Goal: Task Accomplishment & Management: Manage account settings

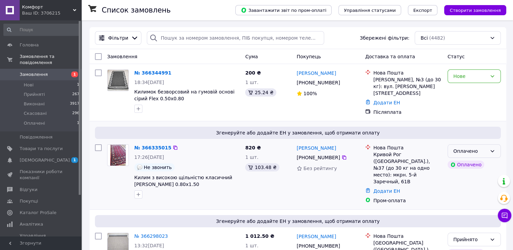
click at [494, 150] on icon at bounding box center [492, 151] width 5 height 5
click at [472, 163] on li "Прийнято" at bounding box center [474, 163] width 53 height 12
click at [491, 76] on icon at bounding box center [493, 76] width 4 height 2
click at [468, 94] on li "Прийнято" at bounding box center [474, 91] width 53 height 12
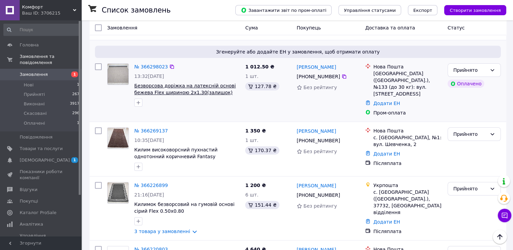
scroll to position [203, 0]
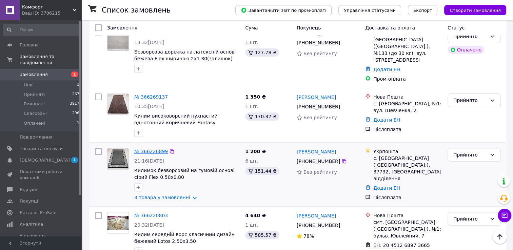
click at [150, 149] on link "№ 366226899" at bounding box center [151, 151] width 34 height 5
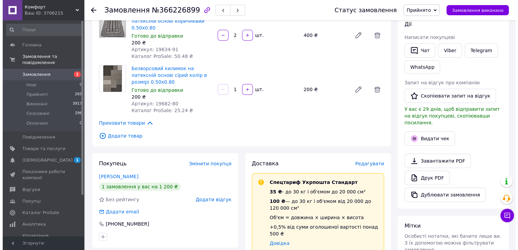
scroll to position [136, 0]
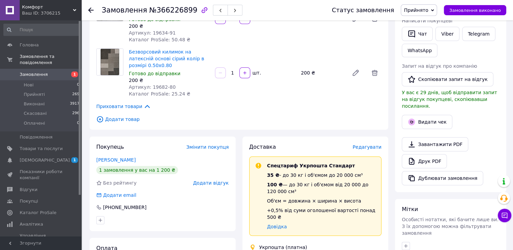
click at [372, 144] on span "Редагувати" at bounding box center [367, 146] width 29 height 5
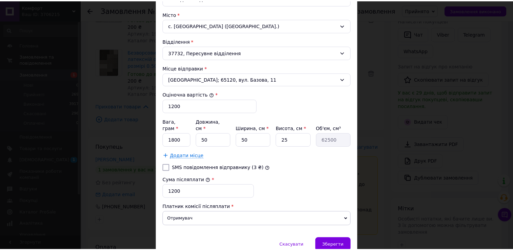
scroll to position [227, 0]
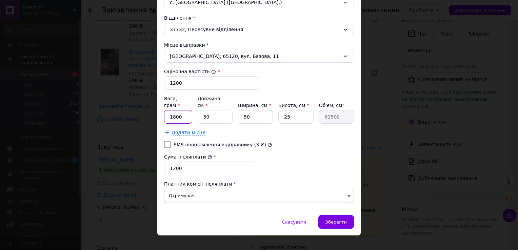
click at [182, 113] on input "1800" at bounding box center [178, 117] width 28 height 14
type input "1"
type input "3600"
click at [250, 112] on input "50" at bounding box center [255, 117] width 35 height 14
type input "5"
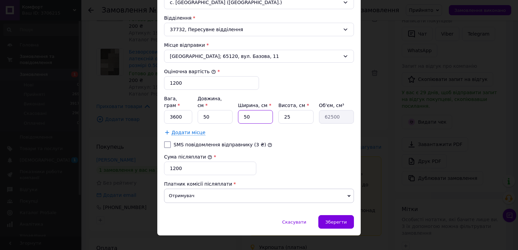
type input "6250"
type input "2"
type input "2500"
type input "20"
type input "25000"
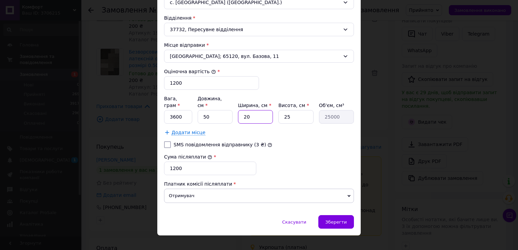
type input "20"
click at [293, 110] on input "25" at bounding box center [295, 117] width 35 height 14
type input "2"
type input "2000"
type input "20"
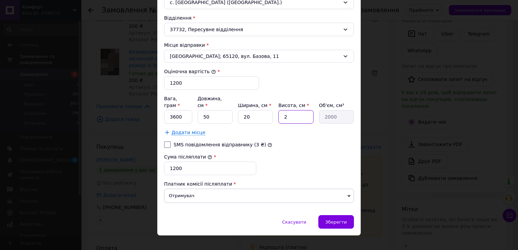
type input "20000"
type input "20"
click at [336, 220] on span "Зберегти" at bounding box center [336, 222] width 21 height 5
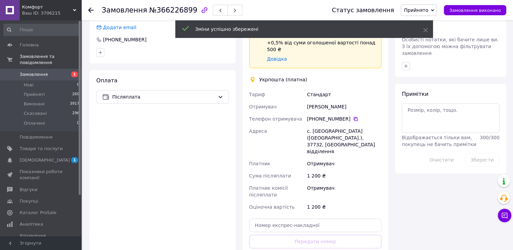
scroll to position [373, 0]
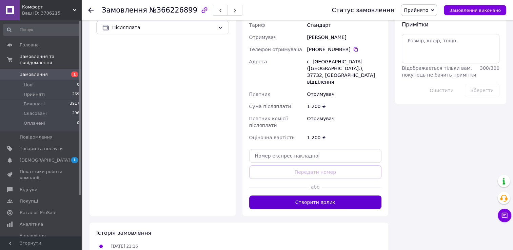
click at [330, 196] on button "Створити ярлик" at bounding box center [315, 203] width 133 height 14
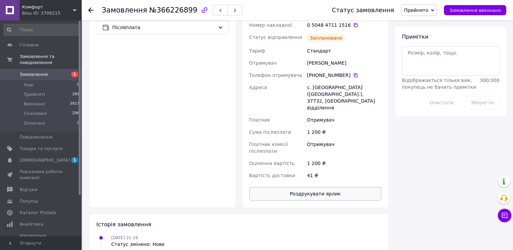
click at [316, 187] on button "Роздрукувати ярлик" at bounding box center [315, 194] width 133 height 14
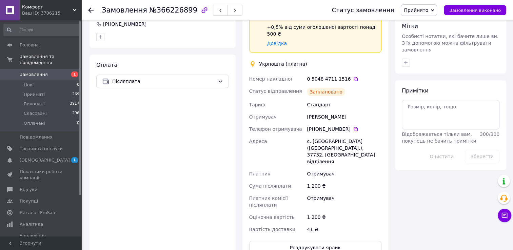
scroll to position [237, 0]
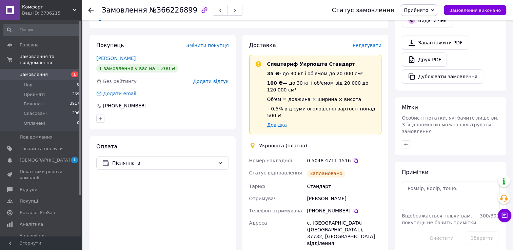
click at [91, 9] on use at bounding box center [90, 9] width 5 height 5
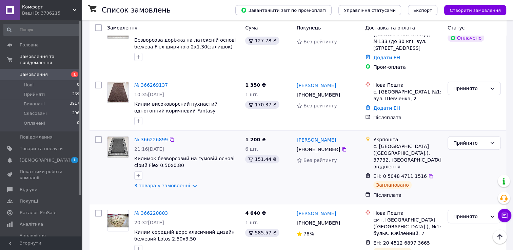
scroll to position [203, 0]
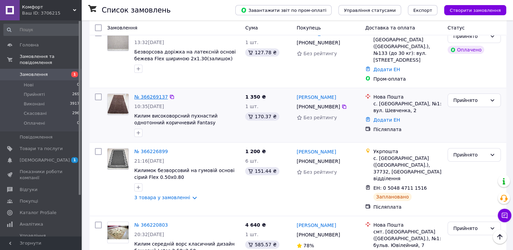
click at [158, 94] on link "№ 366269137" at bounding box center [151, 96] width 34 height 5
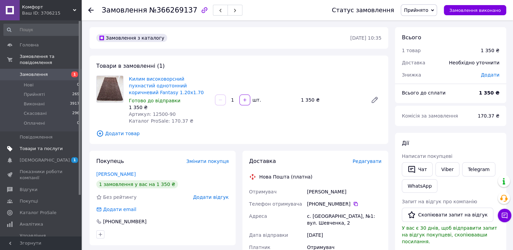
click at [38, 146] on span "Товари та послуги" at bounding box center [41, 149] width 43 height 6
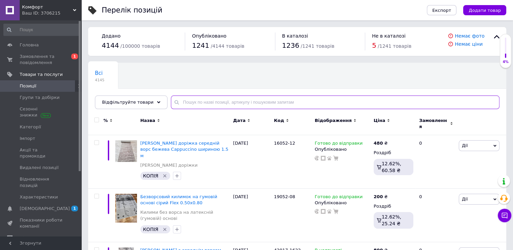
click at [184, 102] on input "text" at bounding box center [335, 103] width 329 height 14
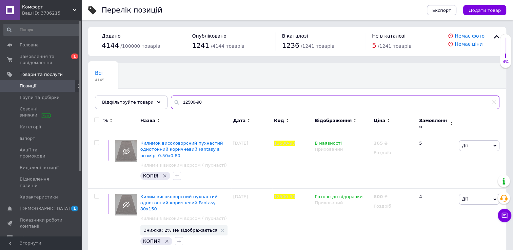
click at [209, 104] on input "12500-90" at bounding box center [335, 103] width 329 height 14
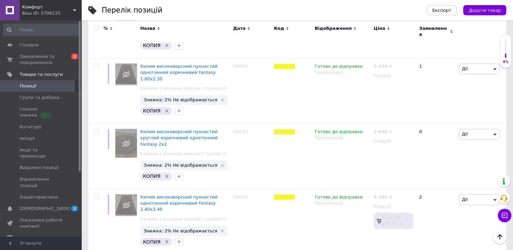
scroll to position [1076, 0]
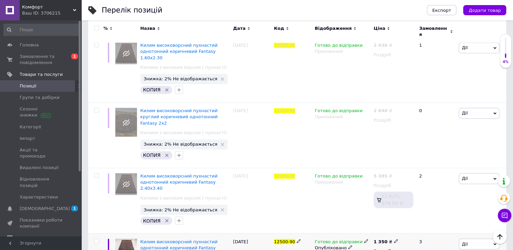
type input "12500-90"
click at [348, 245] on icon at bounding box center [350, 247] width 4 height 4
click at [48, 63] on span "Замовлення та повідомлення" at bounding box center [41, 60] width 43 height 12
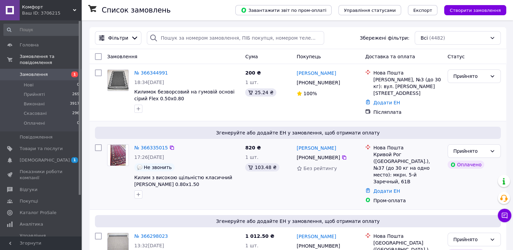
click at [151, 144] on div "№ 366335015" at bounding box center [151, 148] width 35 height 8
click at [157, 145] on link "№ 366335015" at bounding box center [151, 147] width 34 height 5
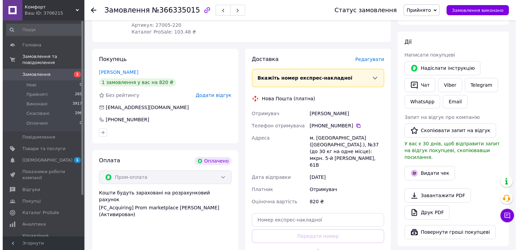
scroll to position [271, 0]
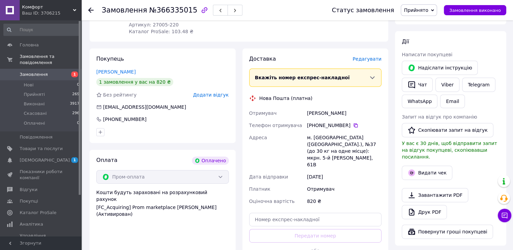
click at [371, 60] on span "Редагувати" at bounding box center [367, 58] width 29 height 5
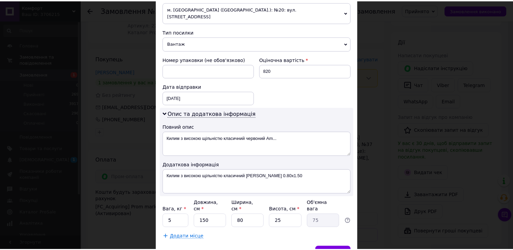
scroll to position [274, 0]
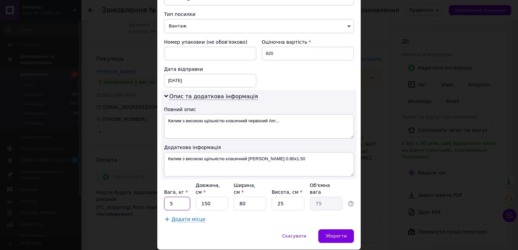
click at [177, 197] on input "5" at bounding box center [177, 204] width 26 height 14
type input "2.9"
click at [210, 197] on input "150" at bounding box center [212, 204] width 33 height 14
type input "15"
type input "7.5"
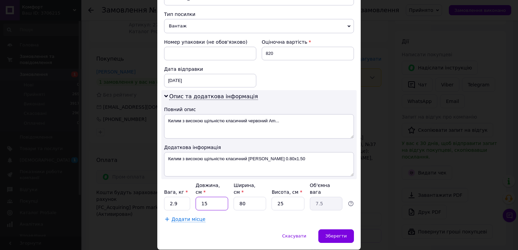
type input "1"
type input "0.5"
type input "8"
type input "4"
type input "80"
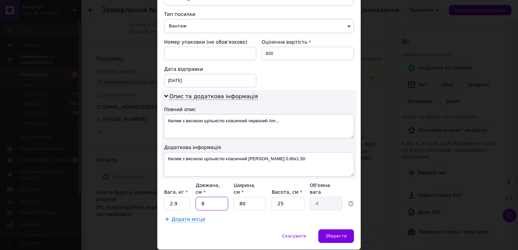
type input "40"
type input "80"
click at [249, 197] on input "80" at bounding box center [250, 204] width 33 height 14
type input "8"
type input "4"
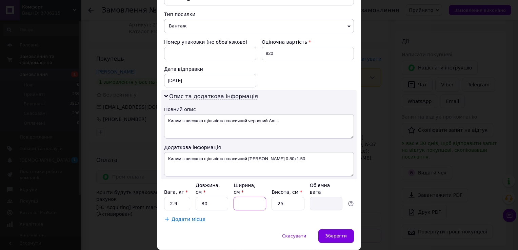
type input "1"
type input "0.5"
type input "15"
type input "7.5"
type input "15"
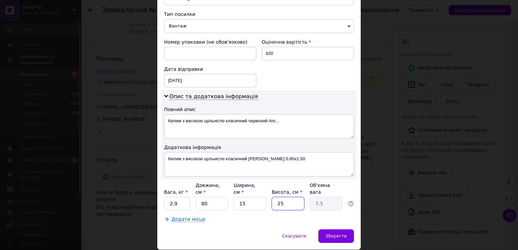
click at [285, 197] on input "25" at bounding box center [288, 204] width 33 height 14
type input "2"
type input "0.6"
type input "1"
type input "0.3"
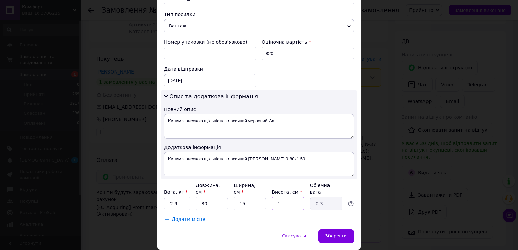
type input "15"
type input "4.5"
type input "15"
click at [338, 230] on div "Зберегти" at bounding box center [336, 237] width 36 height 14
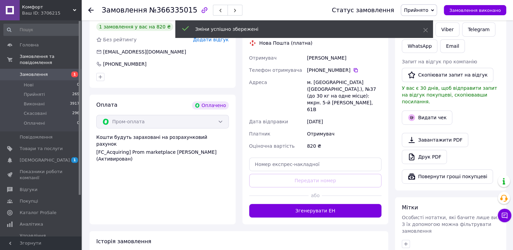
scroll to position [407, 0]
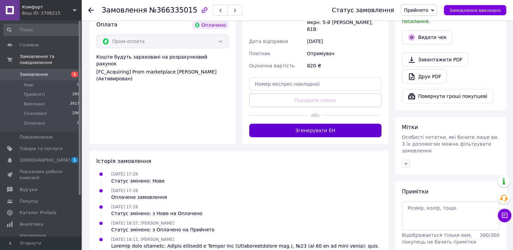
click at [306, 124] on button "Згенерувати ЕН" at bounding box center [315, 131] width 133 height 14
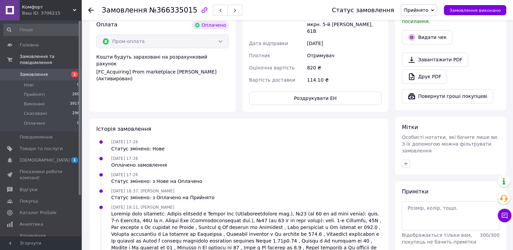
click at [88, 9] on div "Замовлення №366335015 Статус замовлення Прийнято Виконано Скасовано Оплачено За…" at bounding box center [297, 10] width 432 height 20
click at [91, 11] on icon at bounding box center [90, 9] width 5 height 5
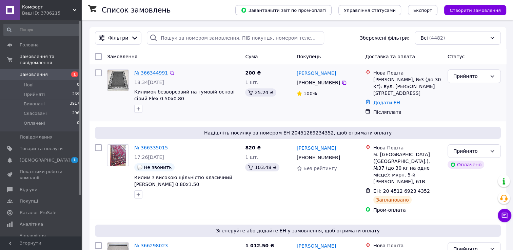
click at [151, 71] on link "№ 366344991" at bounding box center [151, 72] width 34 height 5
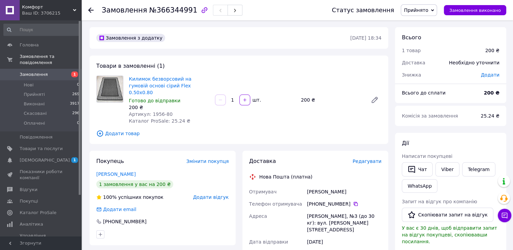
click at [90, 11] on use at bounding box center [90, 9] width 5 height 5
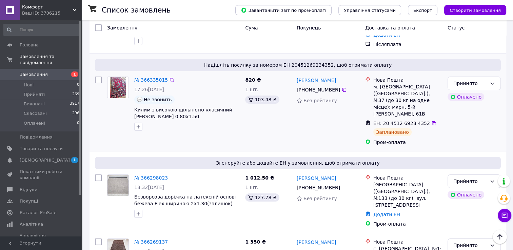
scroll to position [102, 0]
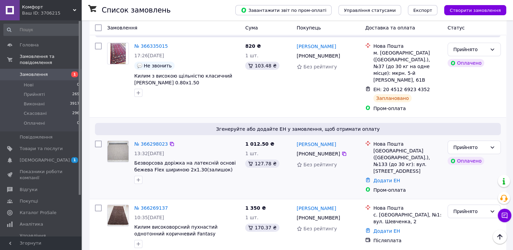
click at [153, 140] on div "№ 366298023" at bounding box center [151, 144] width 35 height 8
click at [145, 141] on link "№ 366298023" at bounding box center [151, 143] width 34 height 5
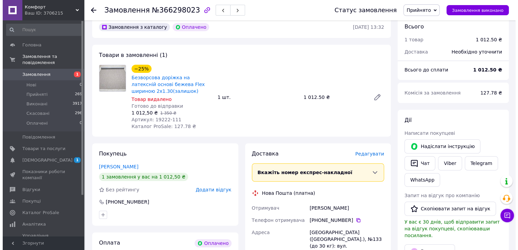
scroll to position [203, 0]
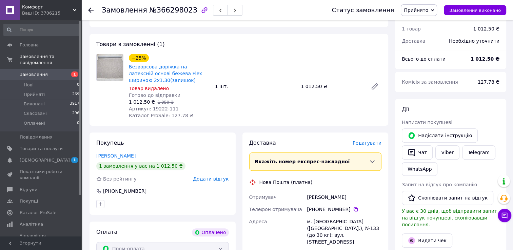
click at [377, 143] on span "Редагувати" at bounding box center [367, 142] width 29 height 5
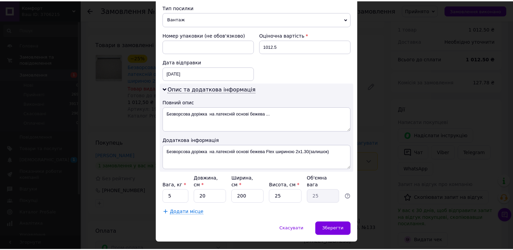
scroll to position [274, 0]
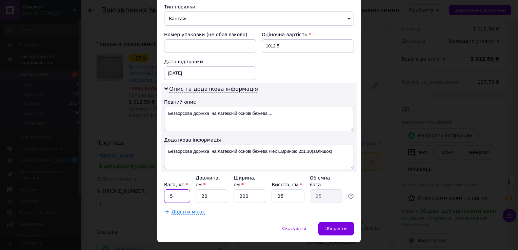
click at [183, 190] on input "5" at bounding box center [177, 197] width 26 height 14
type input "3.9"
click at [212, 190] on input "20" at bounding box center [212, 197] width 33 height 14
type input "2"
type input "2.5"
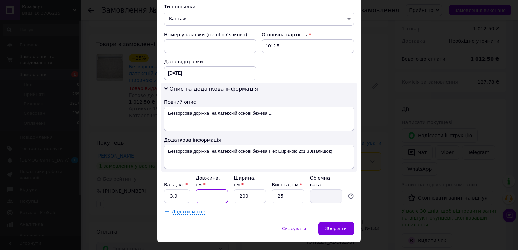
type input "1"
type input "1.25"
type input "10"
type input "12.5"
type input "100"
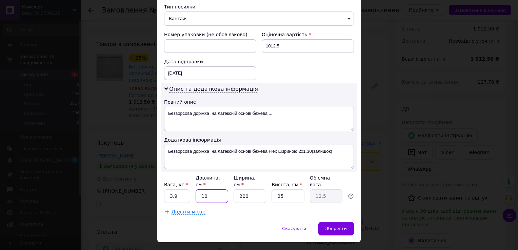
type input "125"
type input "100"
click at [252, 190] on input "200" at bounding box center [250, 197] width 33 height 14
type input "20"
type input "12.5"
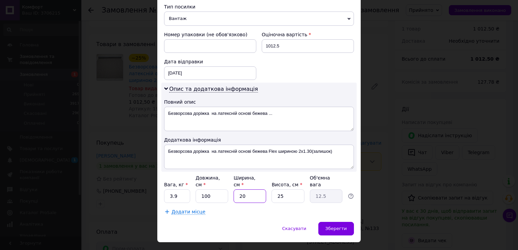
type input "2"
type input "1.25"
type input "2"
type input "1.25"
type input "20"
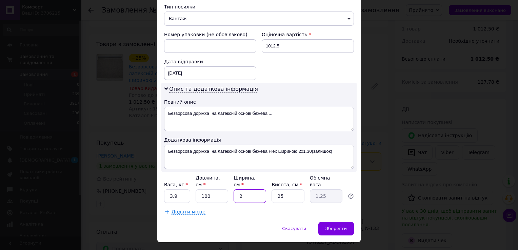
type input "12.5"
type input "20"
click at [286, 190] on input "25" at bounding box center [288, 197] width 33 height 14
type input "2"
type input "1"
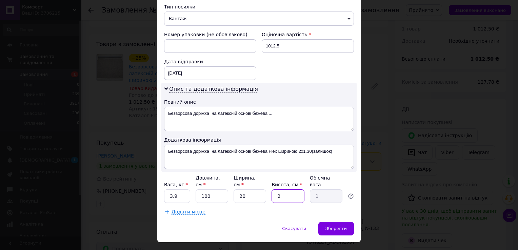
type input "20"
type input "10"
type input "20"
click at [247, 190] on input "20" at bounding box center [250, 197] width 33 height 14
type input "2"
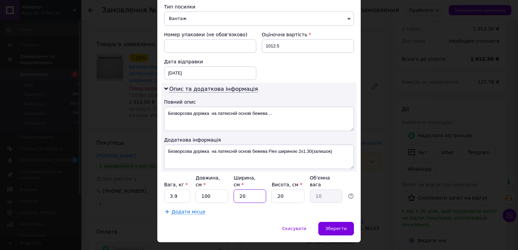
type input "1"
type input "0.5"
type input "15"
type input "7.5"
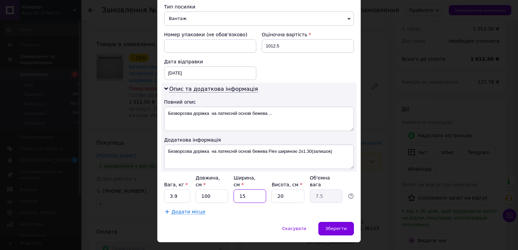
type input "15"
click at [291, 190] on input "20" at bounding box center [288, 197] width 33 height 14
type input "2"
type input "0.75"
type input "1"
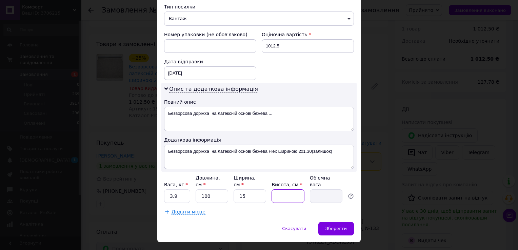
type input "0.38"
type input "15"
type input "5.63"
type input "15"
click at [334, 226] on span "Зберегти" at bounding box center [336, 228] width 21 height 5
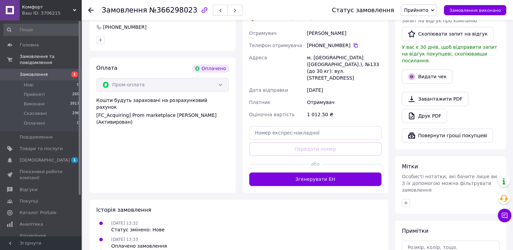
scroll to position [373, 0]
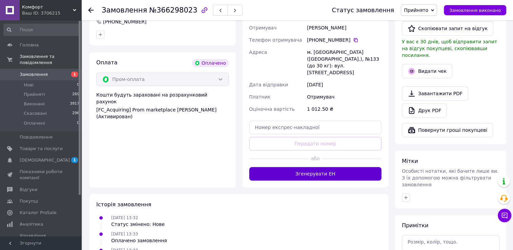
click at [335, 167] on button "Згенерувати ЕН" at bounding box center [315, 174] width 133 height 14
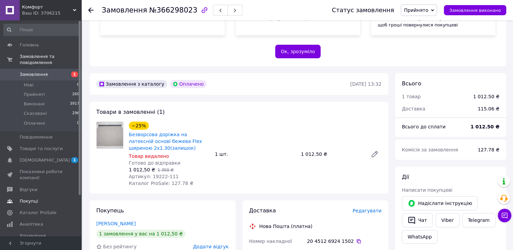
scroll to position [136, 0]
click at [91, 9] on icon at bounding box center [90, 9] width 5 height 5
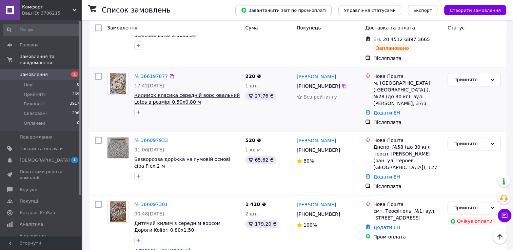
scroll to position [441, 0]
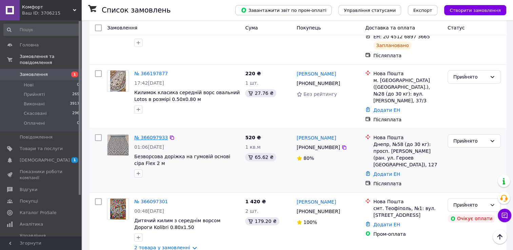
click at [143, 135] on link "№ 366097933" at bounding box center [151, 137] width 34 height 5
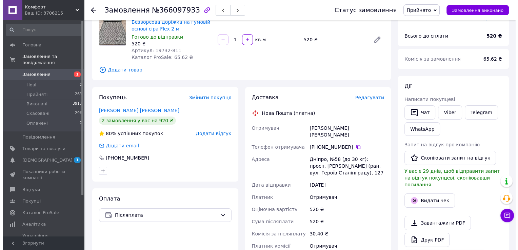
scroll to position [27, 0]
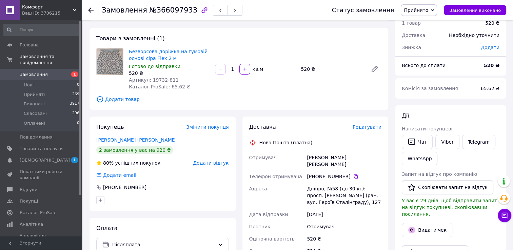
click at [373, 128] on span "Редагувати" at bounding box center [367, 126] width 29 height 5
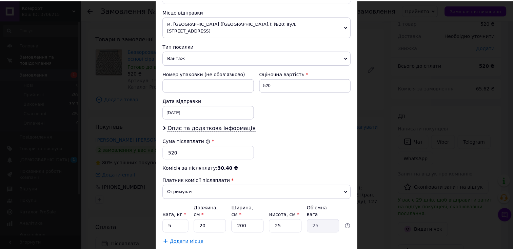
scroll to position [272, 0]
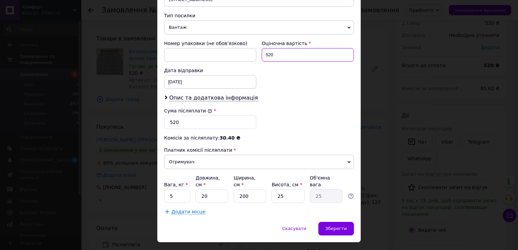
click at [276, 48] on input "520" at bounding box center [308, 55] width 92 height 14
type input "5"
type input "="
type input "6"
type input "650"
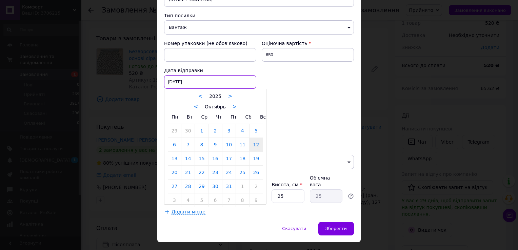
click at [206, 75] on div "[DATE] < 2025 > < Октябрь > Пн Вт Ср Чт Пт Сб Вс 29 30 1 2 3 4 5 6 7 8 9 10 11 …" at bounding box center [210, 82] width 92 height 14
click at [295, 75] on div at bounding box center [259, 125] width 518 height 250
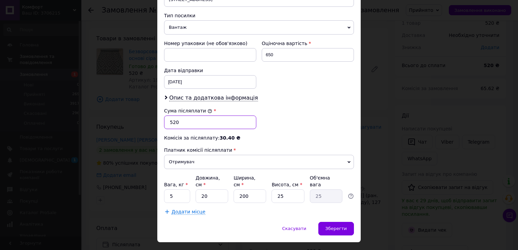
click at [190, 117] on input "520" at bounding box center [210, 123] width 92 height 14
type input "5"
type input "650"
click at [180, 190] on input "5" at bounding box center [177, 197] width 26 height 14
type input "1.8"
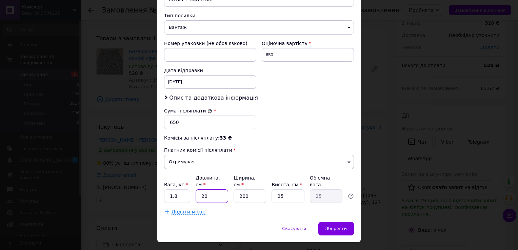
click at [212, 190] on input "20" at bounding box center [212, 197] width 33 height 14
type input "2"
type input "2.5"
type input "8"
type input "10"
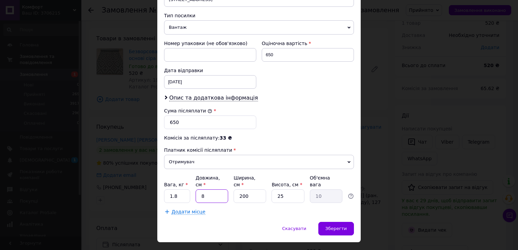
type input "80"
type input "100"
type input "80"
click at [255, 190] on input "200" at bounding box center [250, 197] width 33 height 14
type input "20"
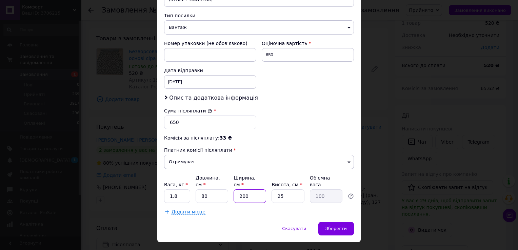
type input "10"
type input "2"
type input "1"
type input "0.5"
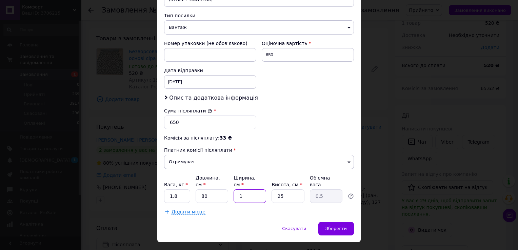
type input "15"
type input "7.5"
type input "15"
click at [293, 190] on input "25" at bounding box center [288, 197] width 33 height 14
type input "2"
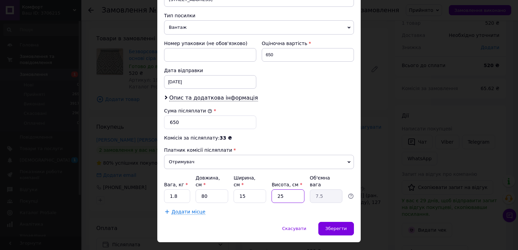
type input "0.6"
type input "1"
type input "0.3"
type input "15"
type input "4.5"
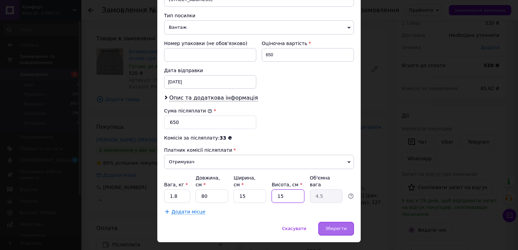
type input "15"
click at [347, 222] on div "Зберегти" at bounding box center [336, 229] width 36 height 14
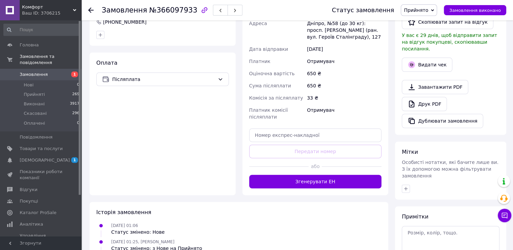
scroll to position [197, 0]
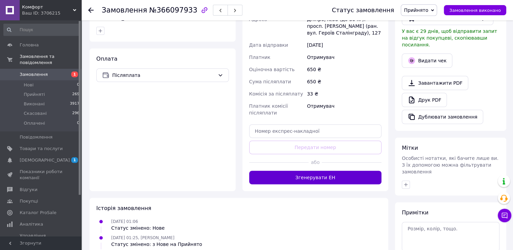
click at [322, 172] on button "Згенерувати ЕН" at bounding box center [315, 178] width 133 height 14
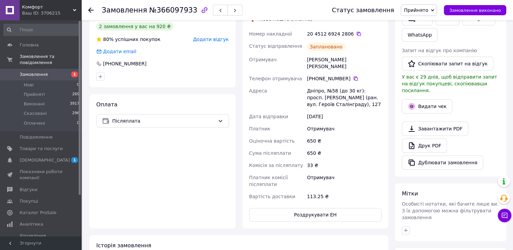
scroll to position [61, 0]
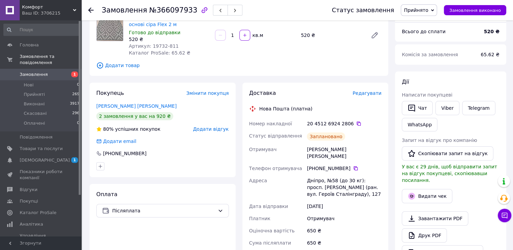
click at [91, 9] on use at bounding box center [90, 9] width 5 height 5
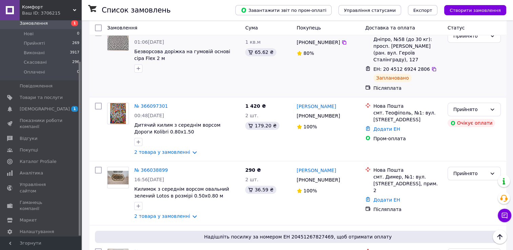
scroll to position [577, 0]
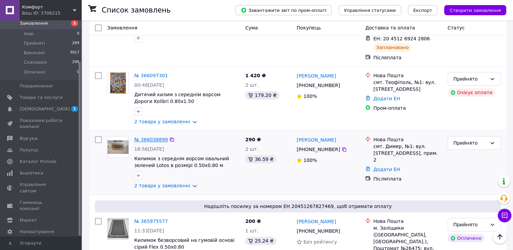
click at [149, 137] on link "№ 366038899" at bounding box center [151, 139] width 34 height 5
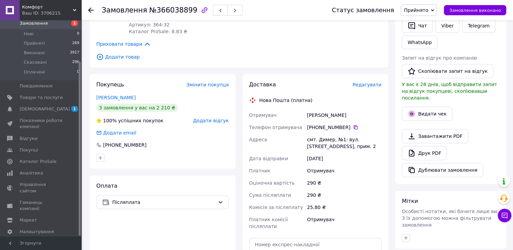
scroll to position [126, 0]
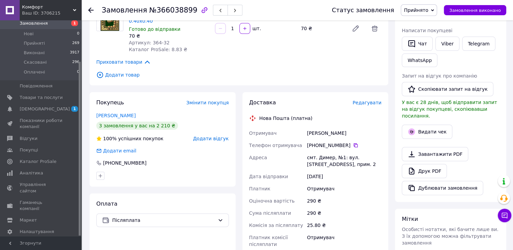
click at [434, 9] on icon at bounding box center [432, 10] width 3 height 3
click at [430, 26] on li "Виконано" at bounding box center [419, 24] width 36 height 10
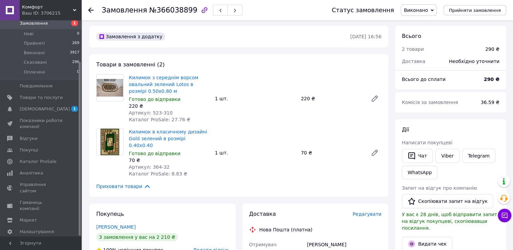
scroll to position [0, 0]
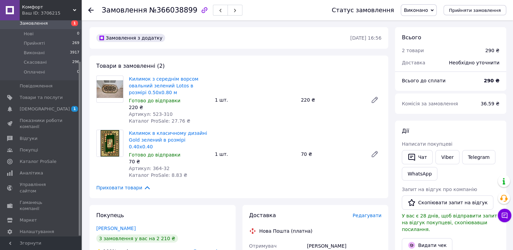
click at [90, 9] on icon at bounding box center [90, 9] width 5 height 5
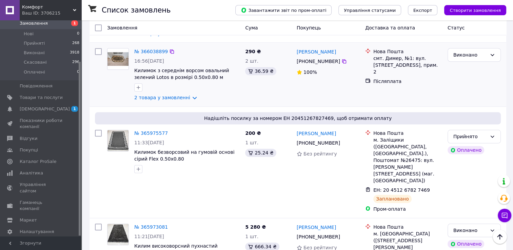
scroll to position [678, 0]
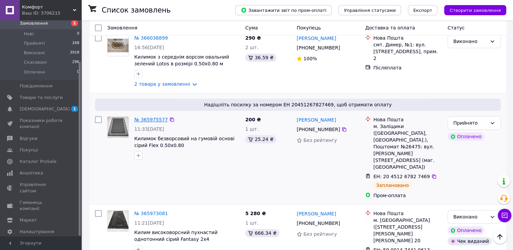
click at [156, 117] on link "№ 365975577" at bounding box center [151, 119] width 34 height 5
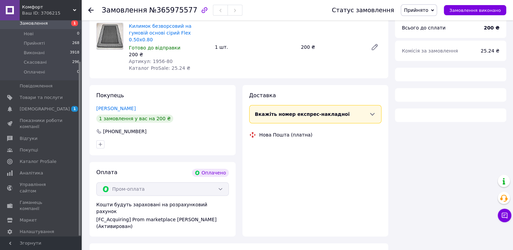
scroll to position [420, 0]
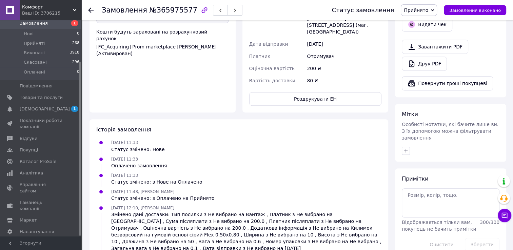
click at [434, 11] on icon at bounding box center [432, 10] width 3 height 3
click at [430, 25] on li "Виконано" at bounding box center [419, 24] width 36 height 10
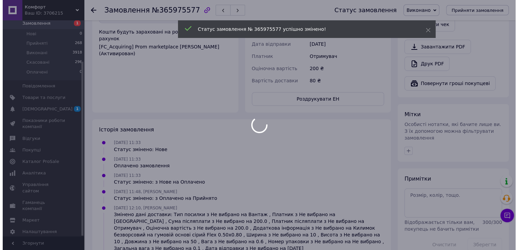
scroll to position [352, 0]
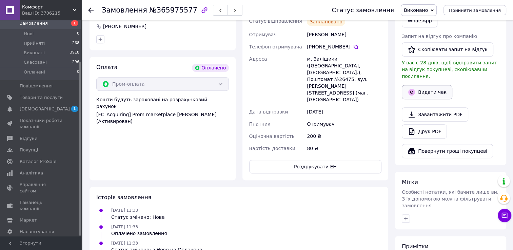
click at [433, 85] on button "Видати чек" at bounding box center [427, 92] width 51 height 14
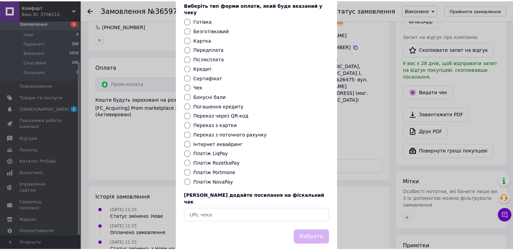
scroll to position [41, 0]
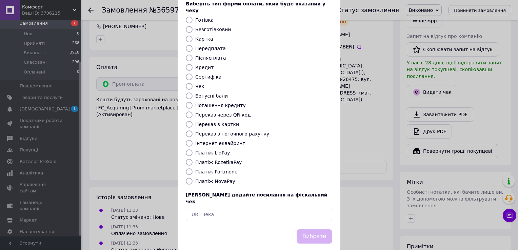
click at [188, 159] on input "Платіж RozetkaPay" at bounding box center [189, 162] width 7 height 7
radio input "true"
click at [312, 230] on button "Вибрати" at bounding box center [315, 237] width 36 height 15
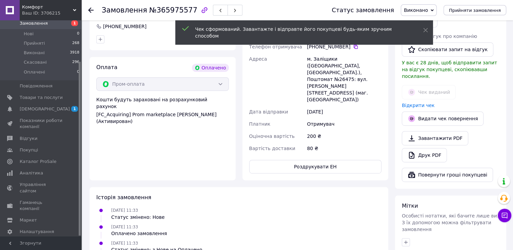
click at [92, 7] on icon at bounding box center [90, 9] width 5 height 5
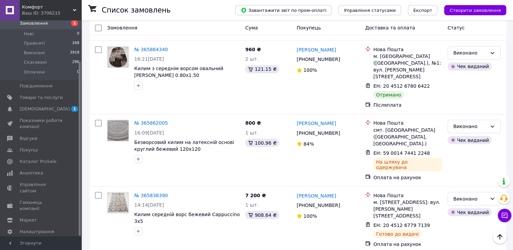
scroll to position [1200, 0]
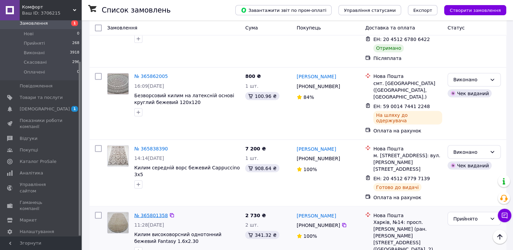
click at [157, 213] on link "№ 365801358" at bounding box center [151, 215] width 34 height 5
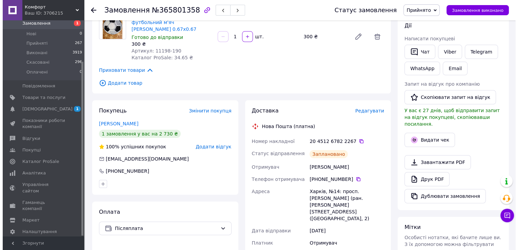
scroll to position [106, 0]
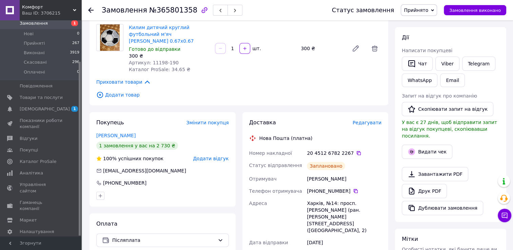
click at [437, 8] on span "Прийнято" at bounding box center [419, 10] width 36 height 12
click at [436, 26] on li "Виконано" at bounding box center [419, 24] width 36 height 10
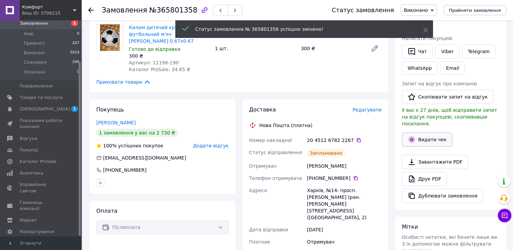
click at [428, 133] on button "Видати чек" at bounding box center [427, 140] width 51 height 14
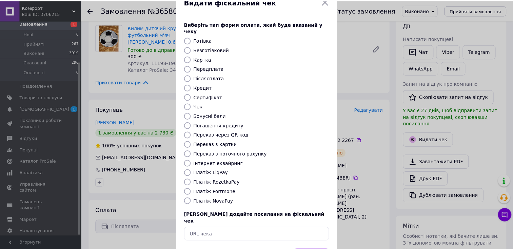
scroll to position [41, 0]
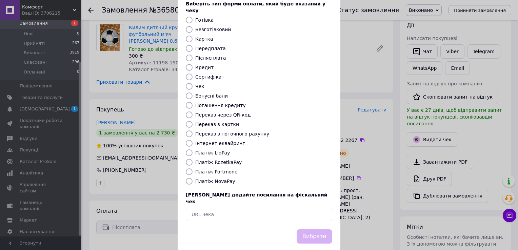
click at [188, 178] on input "Платіж NovaPay" at bounding box center [189, 181] width 7 height 7
radio input "true"
click at [322, 230] on button "Вибрати" at bounding box center [315, 237] width 36 height 15
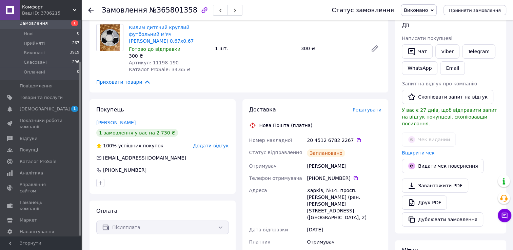
click at [91, 11] on icon at bounding box center [90, 9] width 5 height 5
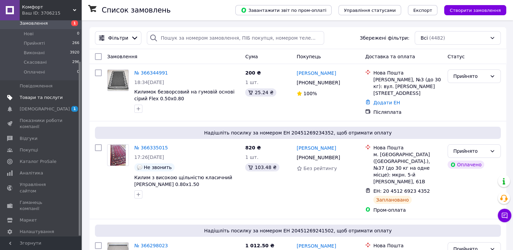
click at [46, 95] on span "Товари та послуги" at bounding box center [41, 98] width 43 height 6
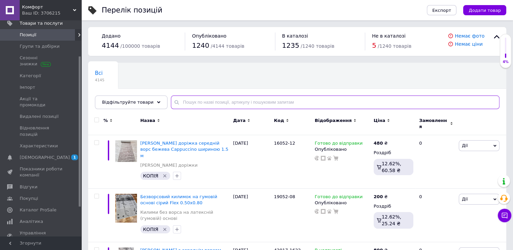
click at [179, 104] on input "text" at bounding box center [335, 103] width 329 height 14
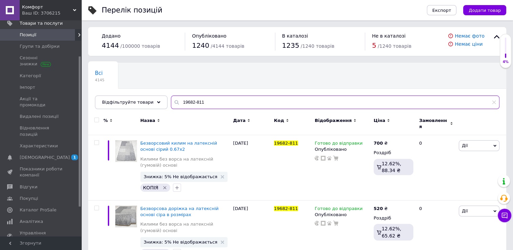
click at [183, 101] on input "19682-811" at bounding box center [335, 103] width 329 height 14
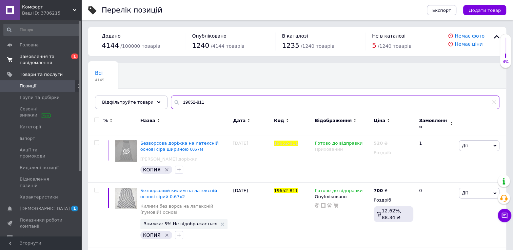
type input "19652-811"
click at [46, 60] on span "Замовлення та повідомлення" at bounding box center [41, 60] width 43 height 12
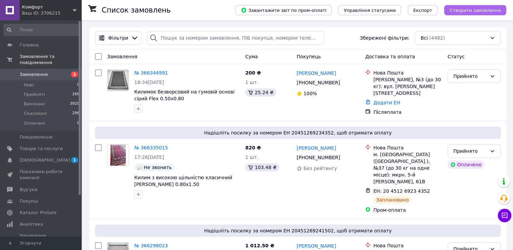
click at [470, 13] on span "Створити замовлення" at bounding box center [475, 10] width 51 height 5
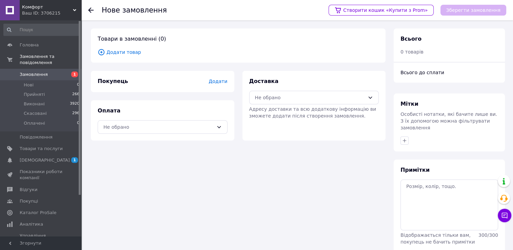
click at [225, 82] on span "Додати" at bounding box center [218, 81] width 19 height 5
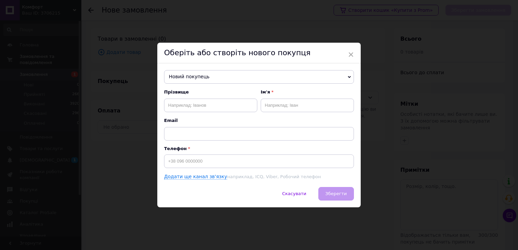
click at [349, 76] on icon at bounding box center [349, 77] width 3 height 3
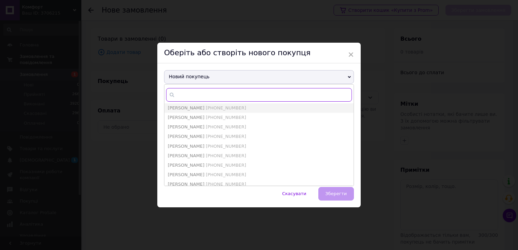
click at [184, 92] on input "text" at bounding box center [259, 95] width 186 height 14
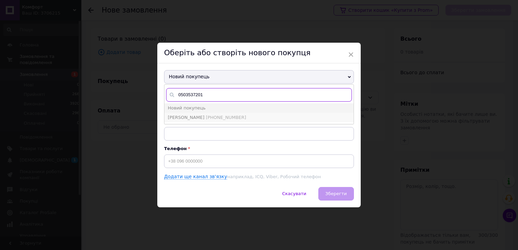
type input "0503537201"
click at [206, 118] on span "[PHONE_NUMBER]" at bounding box center [226, 117] width 40 height 5
type input "[PERSON_NAME]"
type input "[PHONE_NUMBER]"
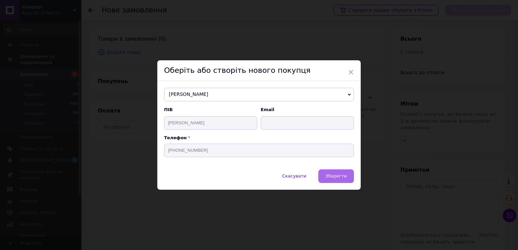
click at [347, 178] on button "Зберегти" at bounding box center [336, 177] width 36 height 14
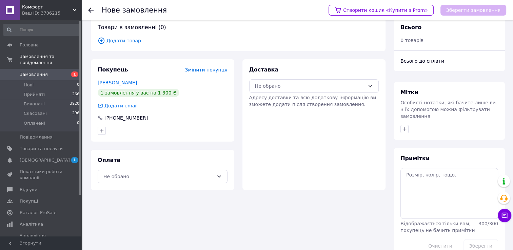
scroll to position [22, 0]
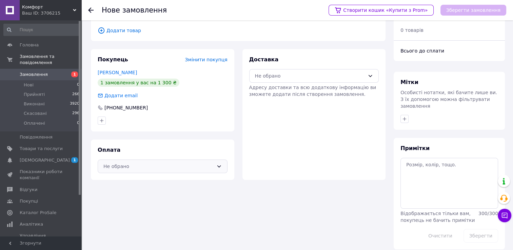
click at [219, 165] on icon at bounding box center [218, 166] width 5 height 5
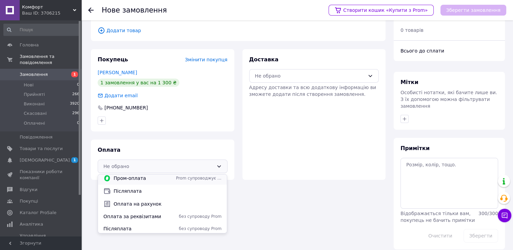
scroll to position [4, 0]
click at [154, 203] on span "Оплата на рахунок" at bounding box center [168, 202] width 108 height 7
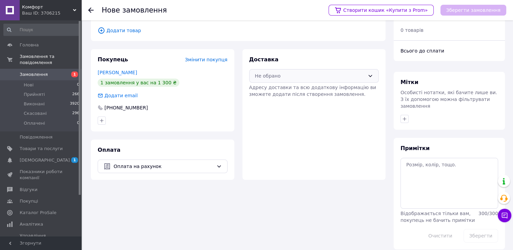
click at [371, 76] on icon at bounding box center [371, 76] width 4 height 2
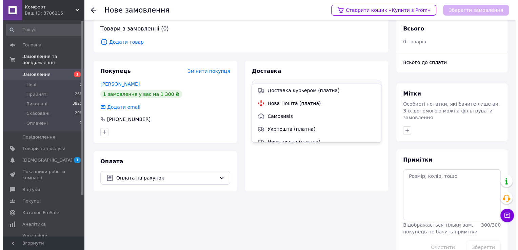
scroll to position [0, 0]
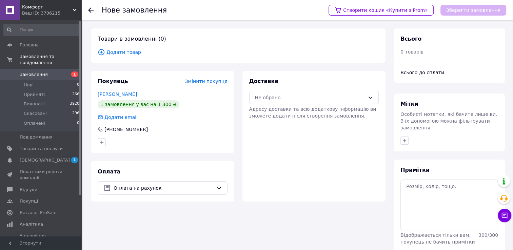
click at [114, 50] on span "Додати товар" at bounding box center [238, 51] width 281 height 7
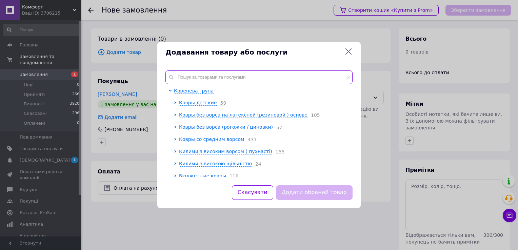
click at [192, 79] on input "text" at bounding box center [259, 78] width 187 height 14
click at [351, 51] on icon at bounding box center [349, 51] width 8 height 8
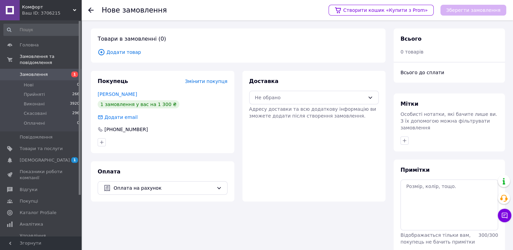
click at [124, 52] on span "Додати товар" at bounding box center [238, 51] width 281 height 7
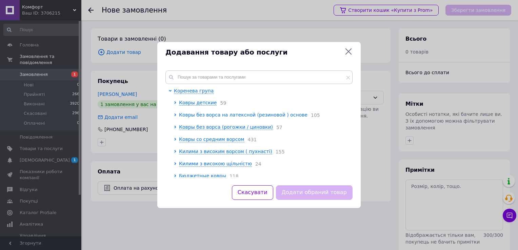
click at [214, 118] on span "Ковры без ворса на латексной (резиновой ) основе" at bounding box center [243, 114] width 129 height 5
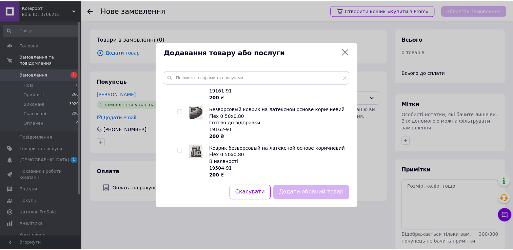
scroll to position [373, 0]
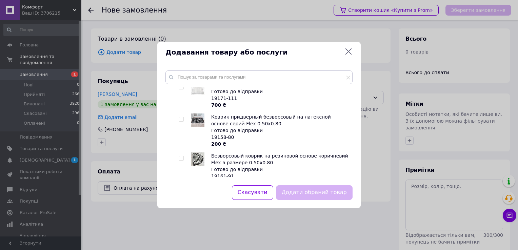
click at [350, 50] on icon at bounding box center [349, 51] width 8 height 8
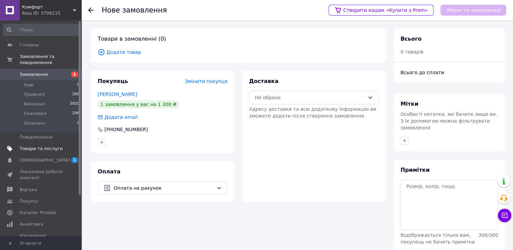
click at [28, 146] on span "Товари та послуги" at bounding box center [41, 149] width 43 height 6
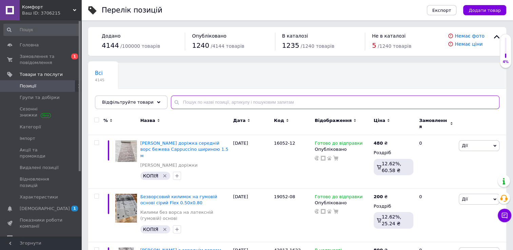
click at [182, 103] on input "text" at bounding box center [335, 103] width 329 height 14
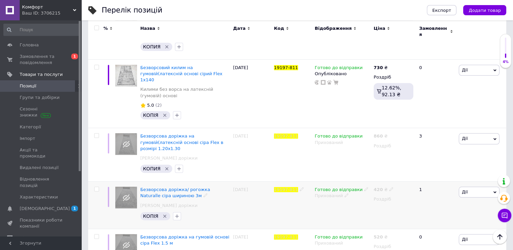
scroll to position [577, 0]
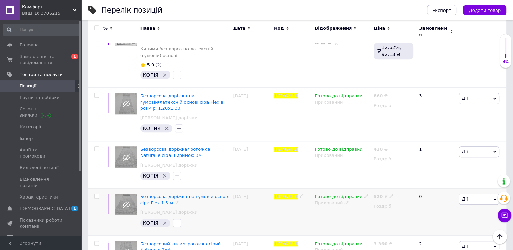
type input "19197-811"
click at [204, 194] on span "Безворсова доріжка на гумовій основі сіра Flex 1.5 м" at bounding box center [184, 199] width 89 height 11
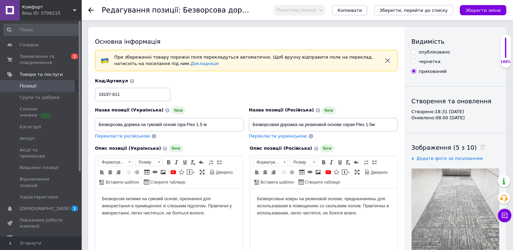
click at [414, 52] on input "опубліковано" at bounding box center [413, 52] width 4 height 4
radio input "true"
click at [423, 12] on icon "Зберегти, перейти до списку" at bounding box center [414, 10] width 68 height 5
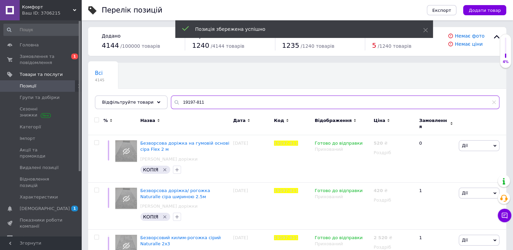
click at [199, 102] on input "19197-811" at bounding box center [335, 103] width 329 height 14
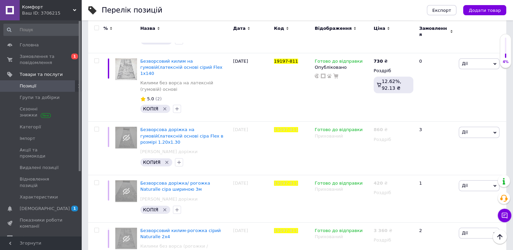
scroll to position [577, 0]
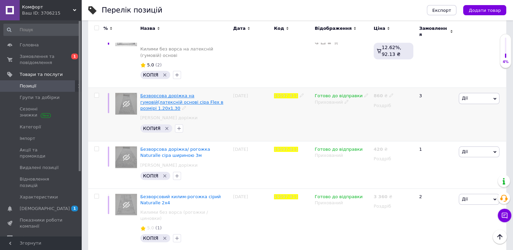
click at [200, 93] on span "Безворсова доріжка на гумовій(латексній основі сіра Flex в розмірі 1.20х1.30" at bounding box center [181, 101] width 83 height 17
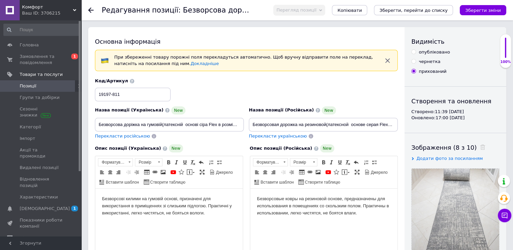
click at [414, 52] on input "опубліковано" at bounding box center [413, 52] width 4 height 4
radio input "true"
click at [239, 125] on input "Безворсова доріжка на гумовій(латексній основі сіра Flex в розмірі 1.20х1.30" at bounding box center [169, 125] width 149 height 14
click at [237, 123] on input "Безворсова доріжка на гумовій(латексній основі сіра Flex .20х1.30" at bounding box center [169, 125] width 149 height 14
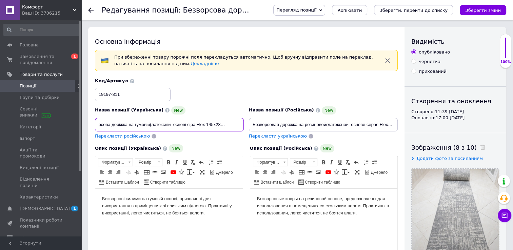
type input "Безворсова доріжка на гумовій(латексній основі сіра Flex 145x230 70x150"
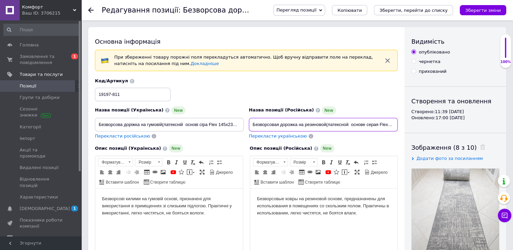
click at [394, 123] on input "Безворсовая дорожка на резиновой(латексной основе серая Flexамере 1.20х1.30" at bounding box center [323, 125] width 149 height 14
click at [394, 124] on input "Безворсовая дорожка на резиновой(латексной основе серая Fleере 1.20х1.30" at bounding box center [323, 125] width 149 height 14
click at [394, 124] on input "Безворсовая дорожка на резиновой(латексной основе серая 1.20х1.30" at bounding box center [323, 125] width 149 height 14
click at [389, 123] on input "Безворсовая дорожка на резиновой(латексной основе серая 130" at bounding box center [323, 125] width 149 height 14
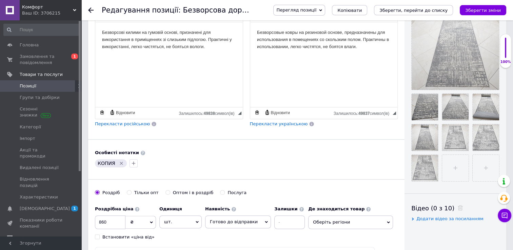
scroll to position [203, 0]
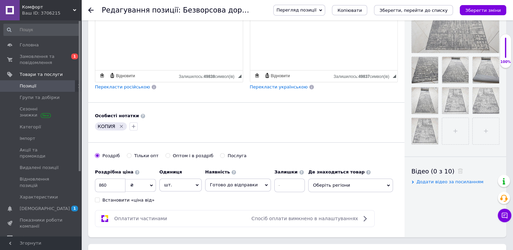
type input "Безворсовая дорожка на резиновой(латексной основе серая 145x230 70x150"
click at [110, 185] on input "860" at bounding box center [110, 186] width 31 height 14
type input "8"
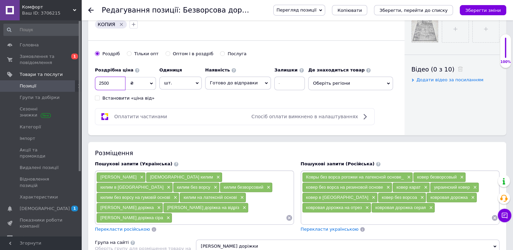
scroll to position [305, 0]
type input "2500"
click at [412, 10] on icon "Зберегти, перейти до списку" at bounding box center [414, 10] width 68 height 5
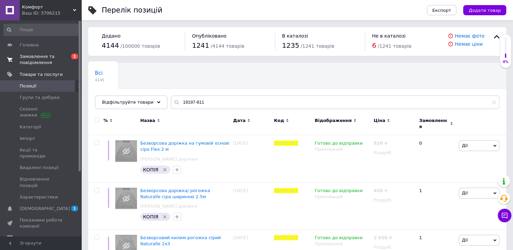
click at [39, 59] on span "Замовлення та повідомлення" at bounding box center [41, 60] width 43 height 12
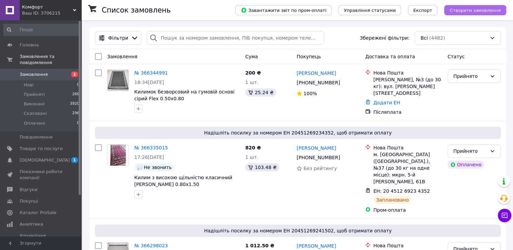
click at [470, 9] on span "Створити замовлення" at bounding box center [475, 10] width 51 height 5
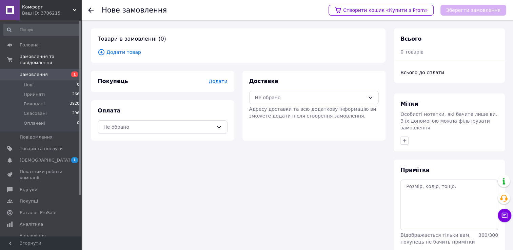
click at [113, 52] on span "Додати товар" at bounding box center [238, 51] width 281 height 7
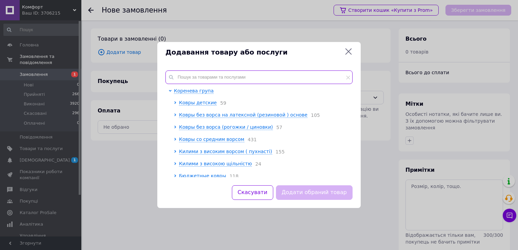
click at [205, 79] on input "text" at bounding box center [259, 78] width 187 height 14
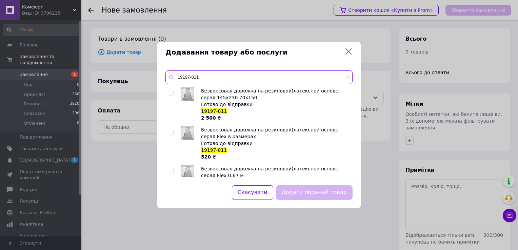
type input "19197-811"
click at [171, 93] on input "checkbox" at bounding box center [171, 93] width 4 height 4
checkbox input "true"
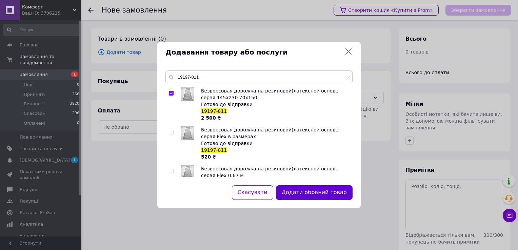
click at [317, 196] on button "Додати обраний товар" at bounding box center [314, 193] width 77 height 15
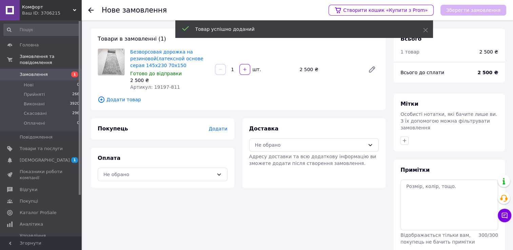
click at [222, 129] on span "Додати" at bounding box center [218, 128] width 19 height 5
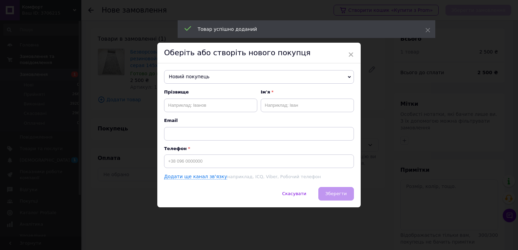
click at [193, 77] on span "Новий покупець" at bounding box center [259, 77] width 190 height 14
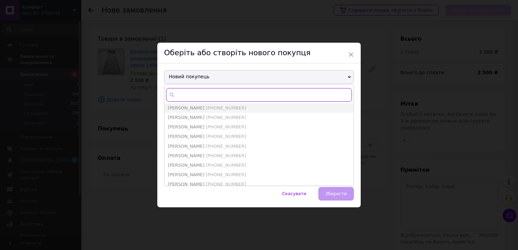
click at [197, 90] on input "text" at bounding box center [259, 95] width 186 height 14
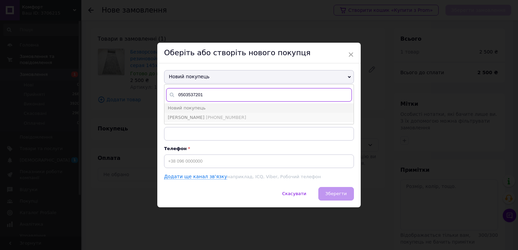
type input "0503537201"
click at [212, 118] on span "[PHONE_NUMBER]" at bounding box center [226, 117] width 40 height 5
type input "[PERSON_NAME]"
type input "[PHONE_NUMBER]"
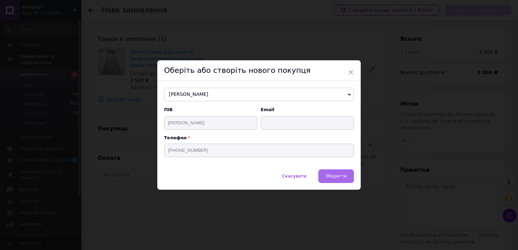
click at [336, 177] on span "Зберегти" at bounding box center [336, 176] width 21 height 5
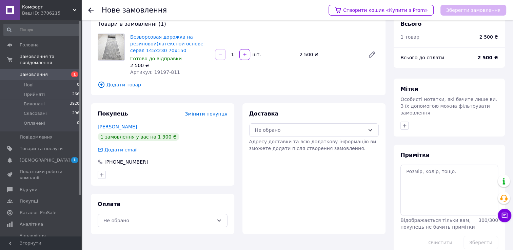
scroll to position [22, 0]
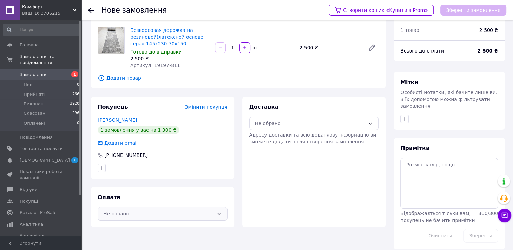
click at [217, 215] on icon at bounding box center [218, 213] width 5 height 5
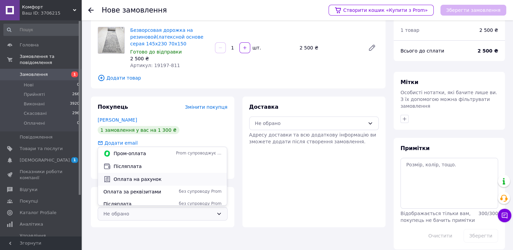
click at [170, 180] on span "Оплата на рахунок" at bounding box center [168, 179] width 108 height 7
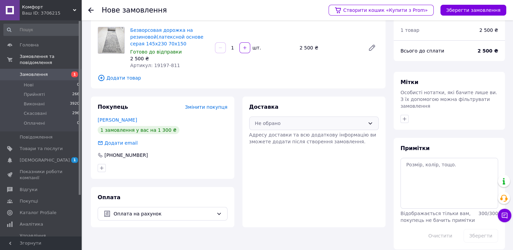
click at [370, 123] on icon at bounding box center [371, 123] width 4 height 2
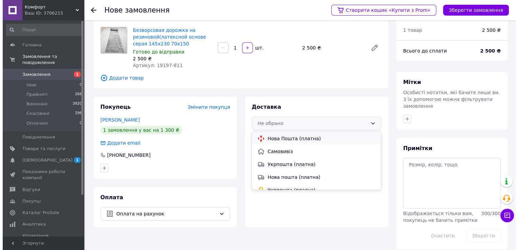
scroll to position [19, 0]
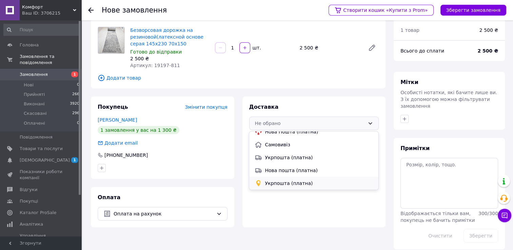
click at [303, 184] on span "Укрпошта (платна)" at bounding box center [319, 183] width 108 height 7
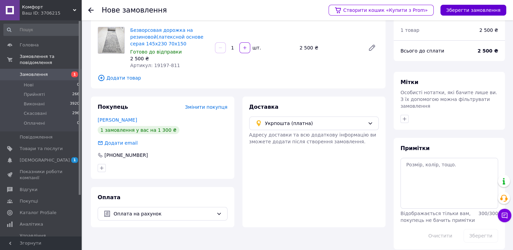
click at [478, 12] on button "Зберегти замовлення" at bounding box center [474, 10] width 66 height 11
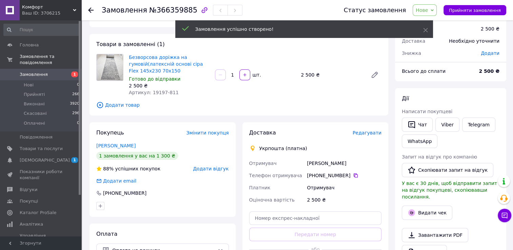
click at [376, 132] on span "Редагувати" at bounding box center [367, 132] width 29 height 5
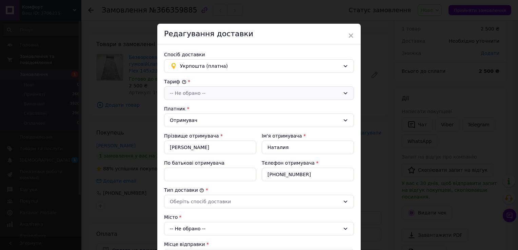
click at [327, 94] on div "-- Не обрано --" at bounding box center [255, 93] width 170 height 7
click at [188, 109] on li "Стандарт" at bounding box center [257, 107] width 189 height 12
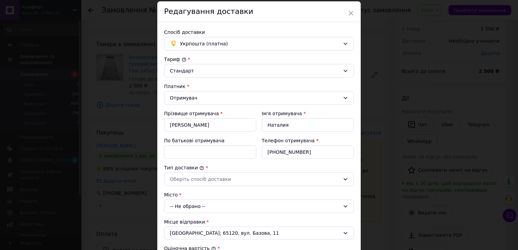
scroll to position [68, 0]
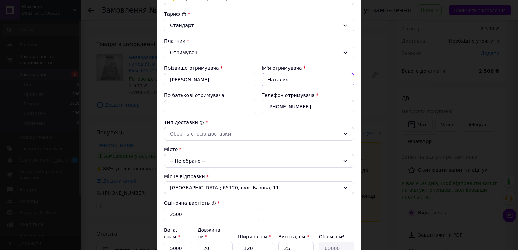
click at [283, 79] on input "Наталия" at bounding box center [308, 80] width 92 height 14
type input "Наталія"
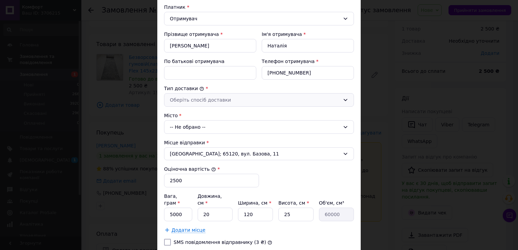
click at [239, 96] on div "Оберіть спосіб доставки" at bounding box center [255, 99] width 170 height 7
click at [210, 116] on li "Склад - склад" at bounding box center [257, 114] width 189 height 12
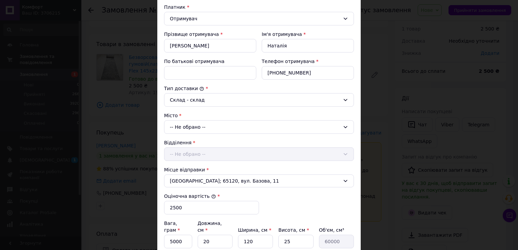
click at [213, 125] on div "-- Не обрано --" at bounding box center [259, 127] width 190 height 14
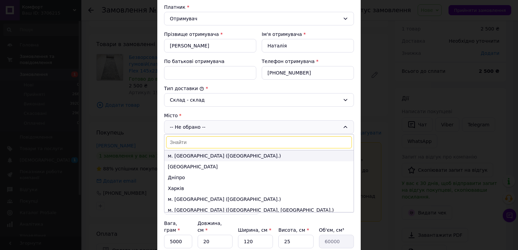
click at [193, 153] on li "м. [GEOGRAPHIC_DATA] ([GEOGRAPHIC_DATA].)" at bounding box center [258, 156] width 189 height 11
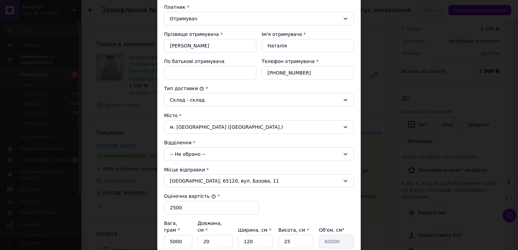
click at [207, 152] on div "-- Не обрано --" at bounding box center [259, 155] width 190 height 14
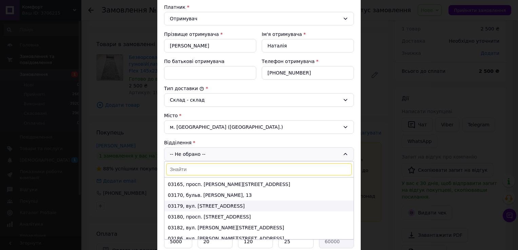
scroll to position [1289, 0]
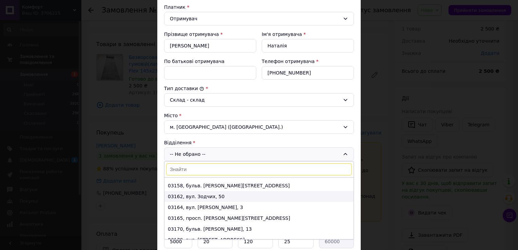
click at [203, 197] on li "03162, вул. Зодчих, 50" at bounding box center [258, 196] width 189 height 11
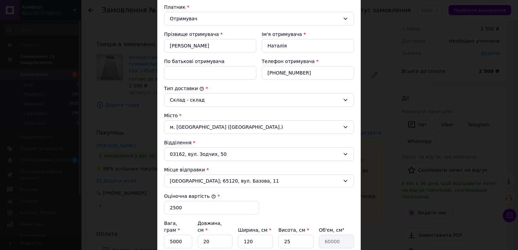
scroll to position [170, 0]
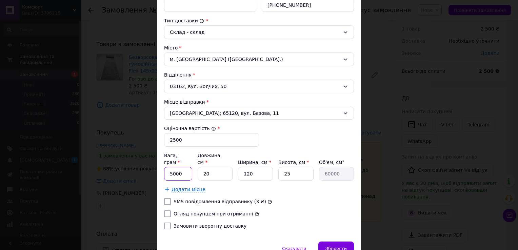
click at [181, 167] on input "5000" at bounding box center [178, 174] width 28 height 14
type input "5"
type input "6500"
click at [211, 168] on input "20" at bounding box center [215, 174] width 35 height 14
type input "2"
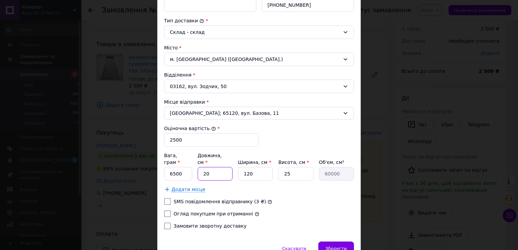
type input "6000"
type input "1"
type input "3000"
type input "14"
type input "42000"
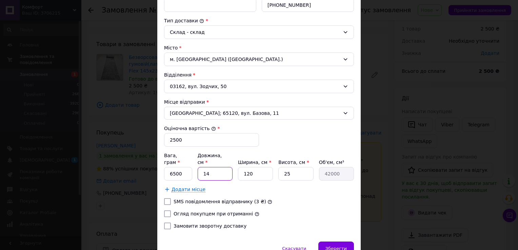
type input "145"
type input "435000"
type input "145"
click at [259, 168] on input "120" at bounding box center [255, 174] width 35 height 14
type input "12"
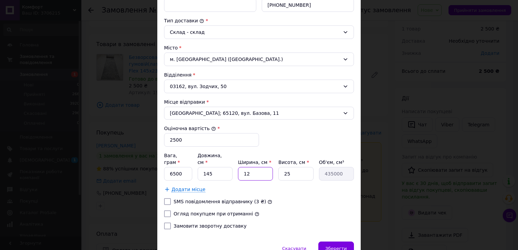
type input "43500"
type input "1"
type input "3625"
type input "2"
type input "7250"
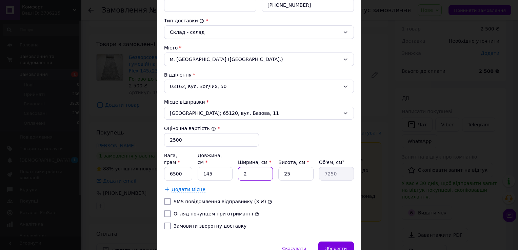
type input "20"
type input "72500"
type input "20"
click at [292, 167] on input "25" at bounding box center [295, 174] width 35 height 14
type input "2"
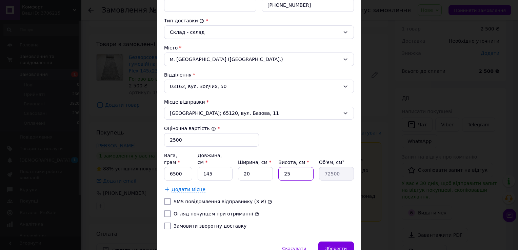
type input "5800"
type input "20"
type input "58000"
type input "20"
click at [167, 211] on input "Огляд покупцем при отриманні" at bounding box center [167, 214] width 7 height 7
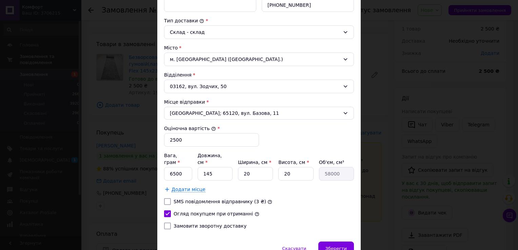
checkbox input "true"
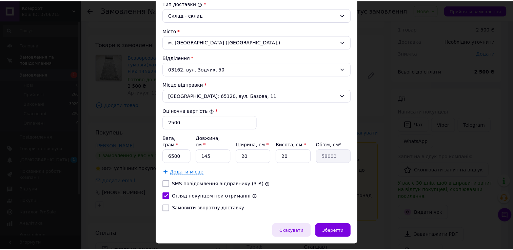
scroll to position [197, 0]
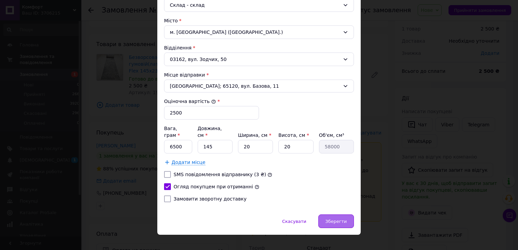
click at [331, 219] on span "Зберегти" at bounding box center [336, 221] width 21 height 5
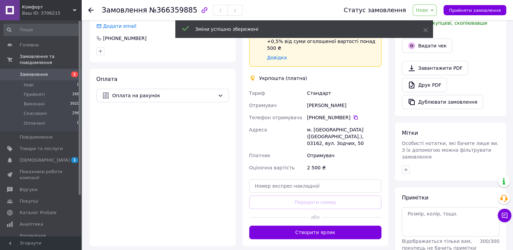
scroll to position [225, 0]
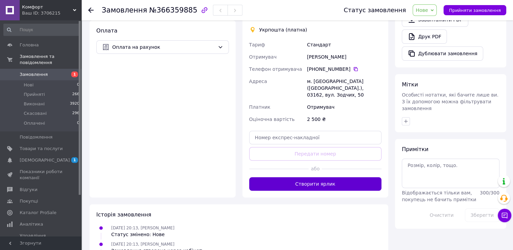
click at [303, 177] on button "Створити ярлик" at bounding box center [315, 184] width 133 height 14
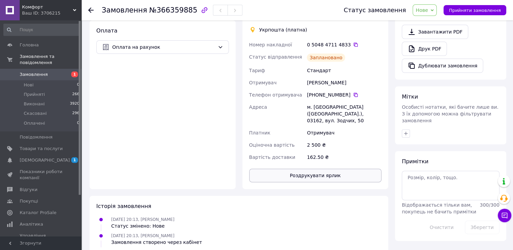
click at [332, 169] on button "Роздрукувати ярлик" at bounding box center [315, 176] width 133 height 14
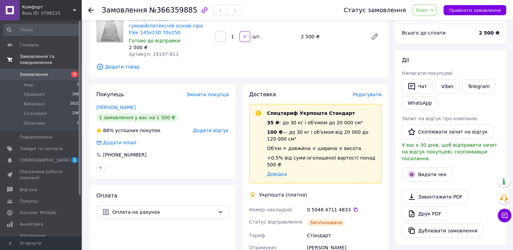
scroll to position [0, 0]
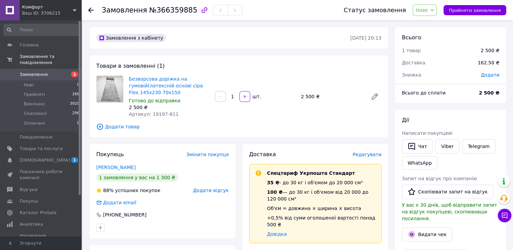
click at [92, 9] on icon at bounding box center [90, 9] width 5 height 5
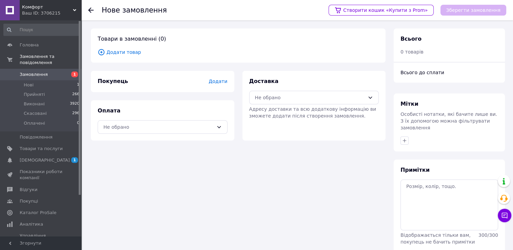
click at [92, 11] on icon at bounding box center [90, 9] width 5 height 5
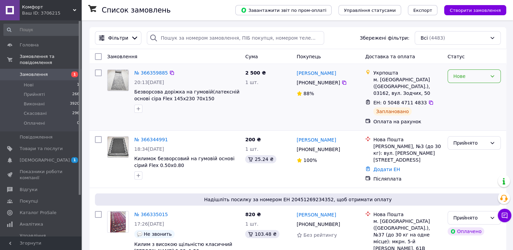
click at [493, 75] on icon at bounding box center [492, 76] width 5 height 5
click at [477, 91] on li "Прийнято" at bounding box center [474, 91] width 53 height 12
click at [53, 158] on link "[DEMOGRAPHIC_DATA] 1 0" at bounding box center [41, 161] width 83 height 12
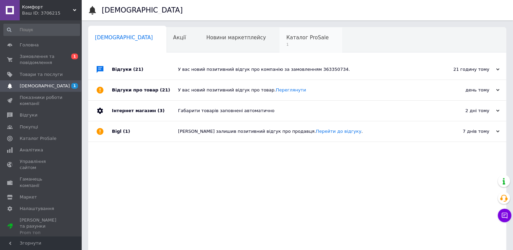
click at [286, 41] on span "Каталог ProSale" at bounding box center [307, 38] width 42 height 6
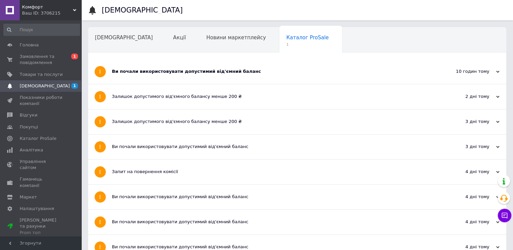
click at [201, 71] on div "Ви почали використовувати допустимий від'ємний баланс" at bounding box center [272, 72] width 320 height 6
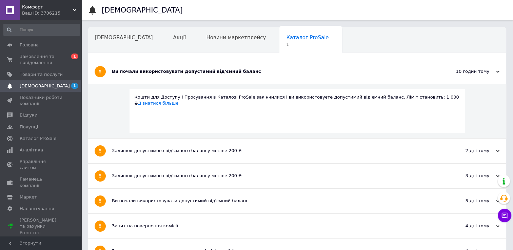
click at [149, 60] on span "Навчання та заходи" at bounding box center [122, 63] width 54 height 6
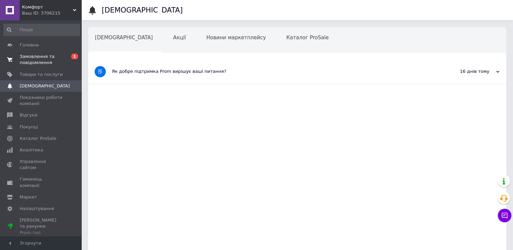
click at [36, 62] on span "Замовлення та повідомлення" at bounding box center [41, 60] width 43 height 12
